Goal: Task Accomplishment & Management: Use online tool/utility

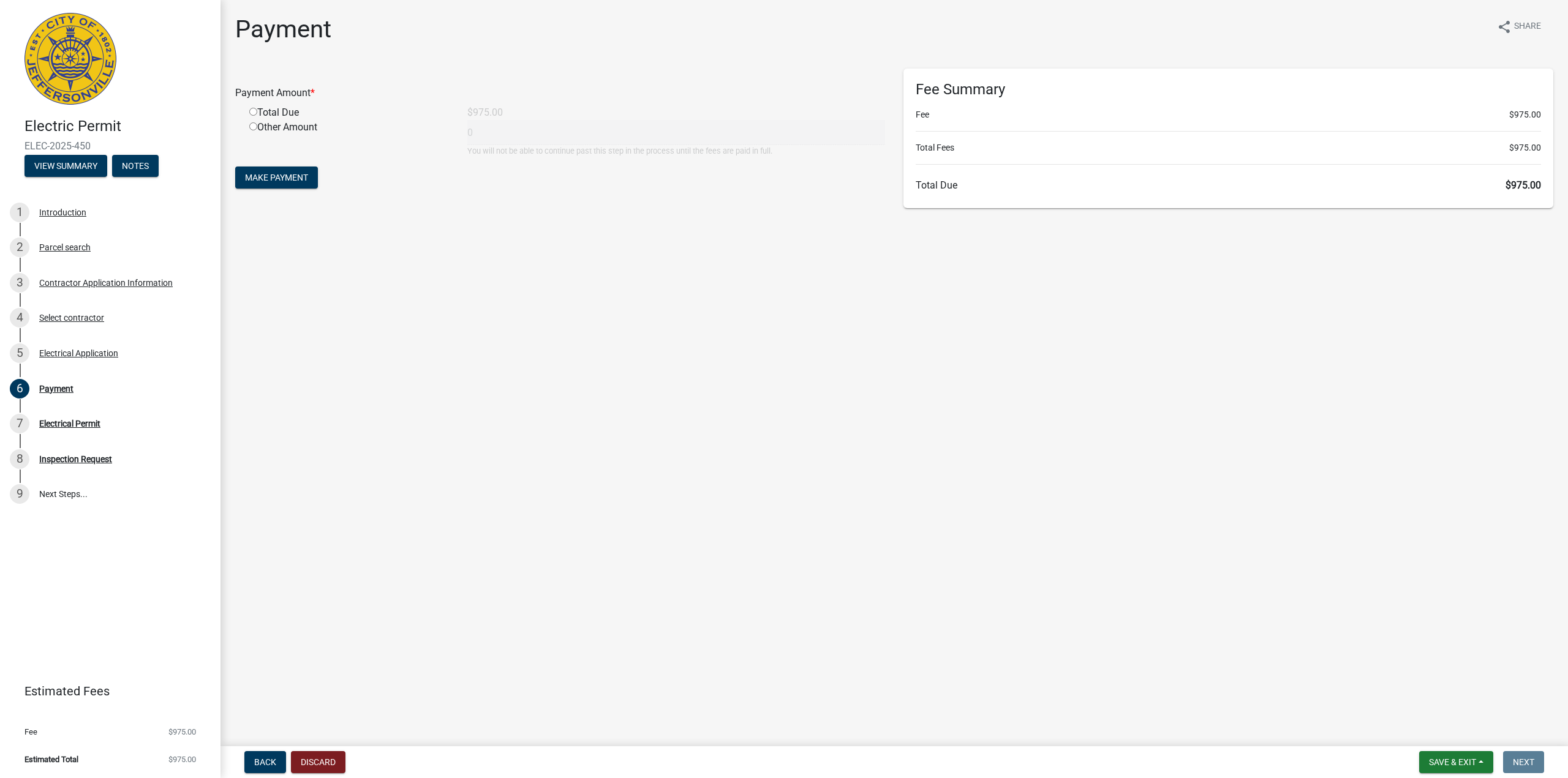
click at [279, 108] on div "Total Due" at bounding box center [349, 112] width 218 height 14
click at [250, 114] on input "radio" at bounding box center [253, 112] width 8 height 8
radio input "true"
type input "975"
click at [251, 113] on input "radio" at bounding box center [253, 112] width 8 height 8
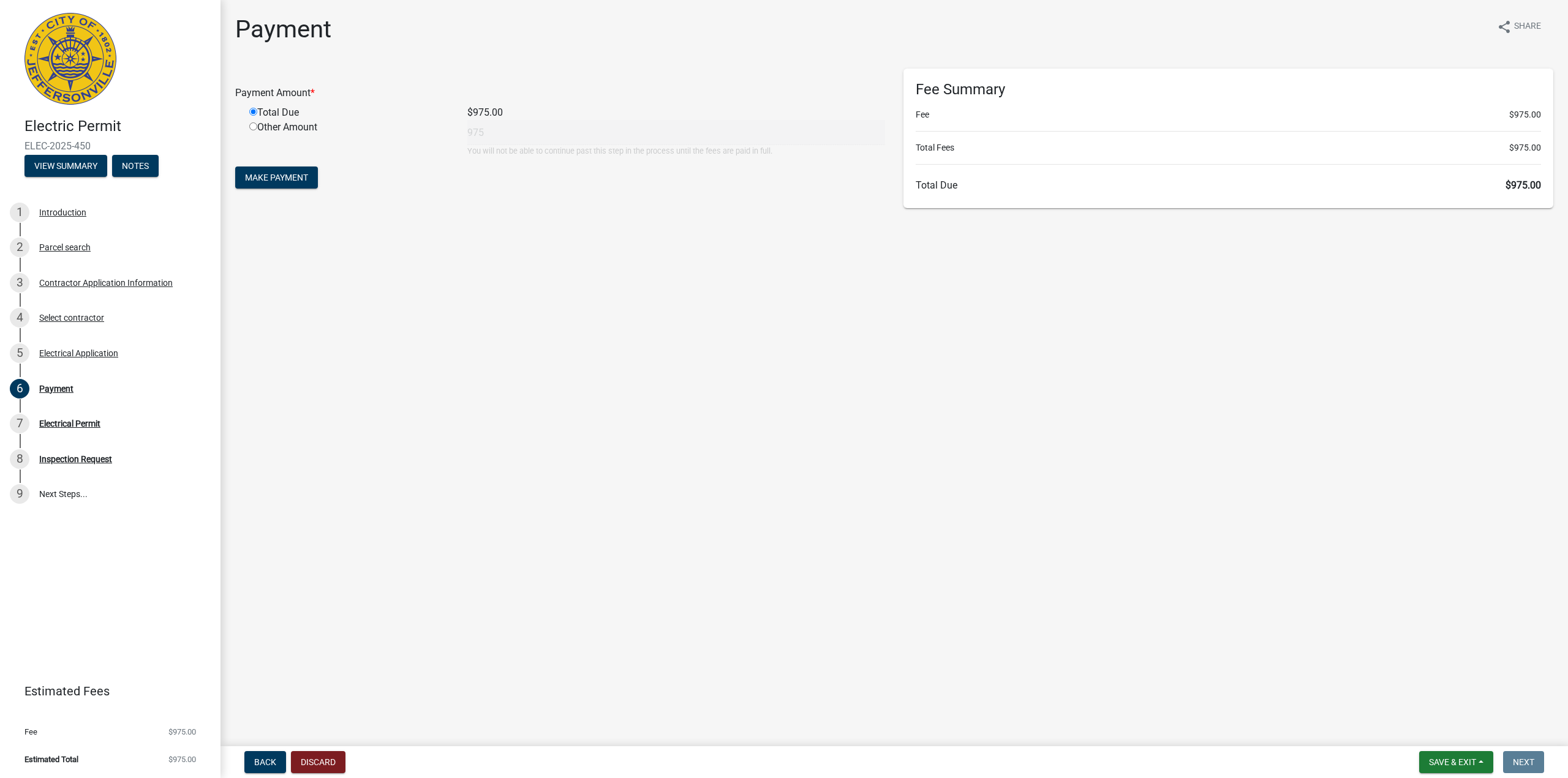
click at [280, 200] on div "Payment Amount * Total Due $975.00 Other Amount 975 You will not be able to con…" at bounding box center [560, 138] width 668 height 140
click at [308, 182] on span "Make Payment" at bounding box center [276, 177] width 63 height 10
